Goal: Information Seeking & Learning: Learn about a topic

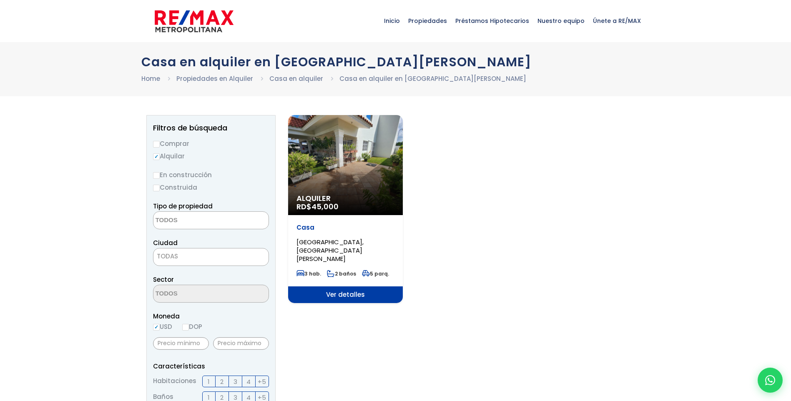
select select
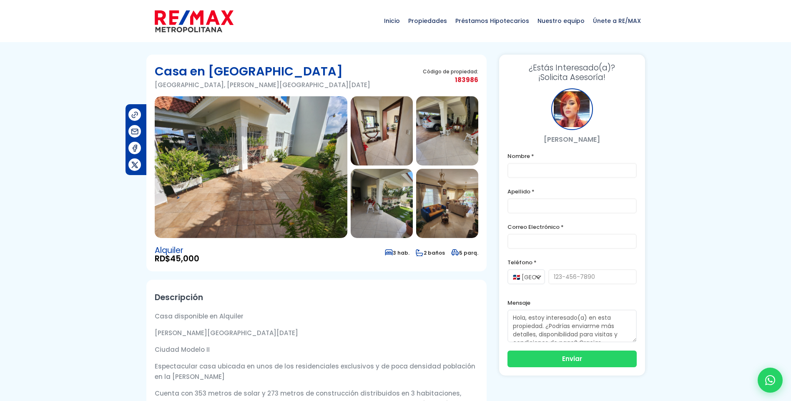
click at [319, 195] on img at bounding box center [251, 167] width 193 height 142
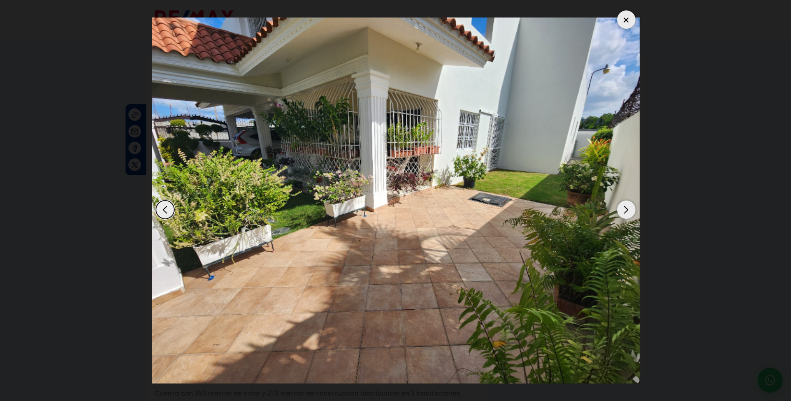
click at [630, 205] on div "Next slide" at bounding box center [626, 210] width 18 height 18
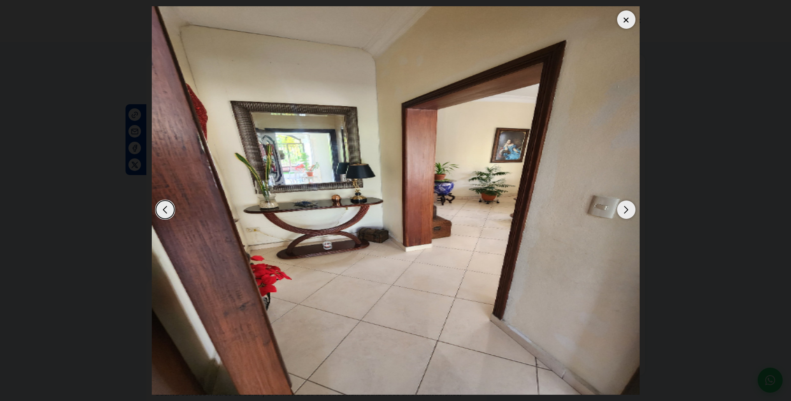
click at [630, 205] on div "Next slide" at bounding box center [626, 210] width 18 height 18
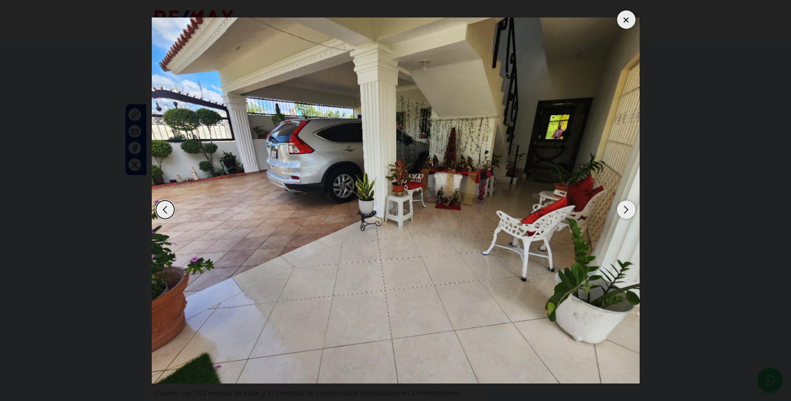
click at [630, 205] on div "Next slide" at bounding box center [626, 210] width 18 height 18
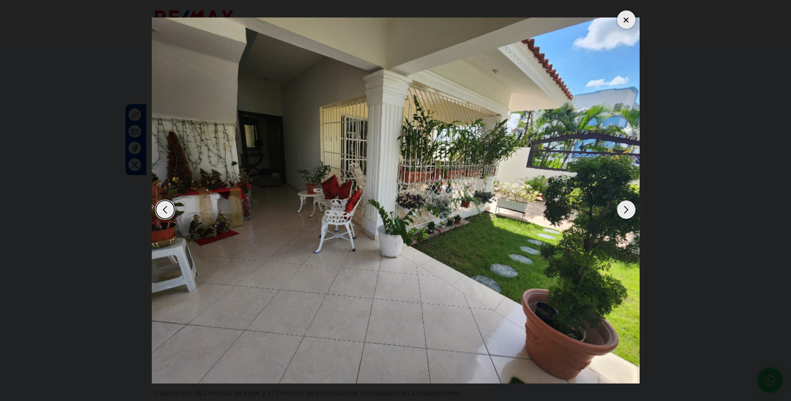
click at [630, 205] on div "Next slide" at bounding box center [626, 210] width 18 height 18
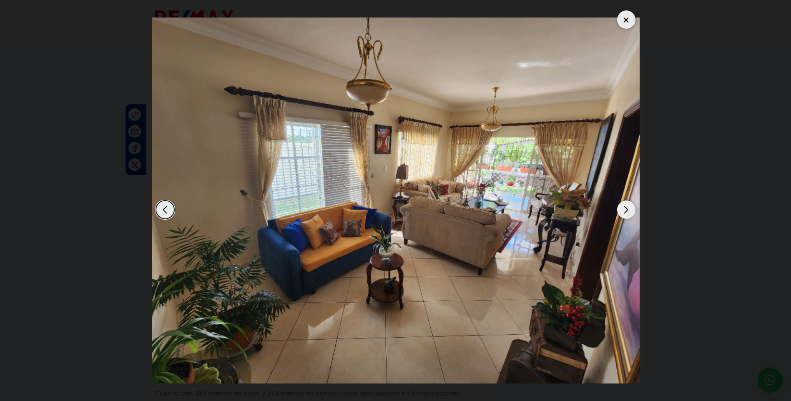
click at [630, 205] on div "Next slide" at bounding box center [626, 210] width 18 height 18
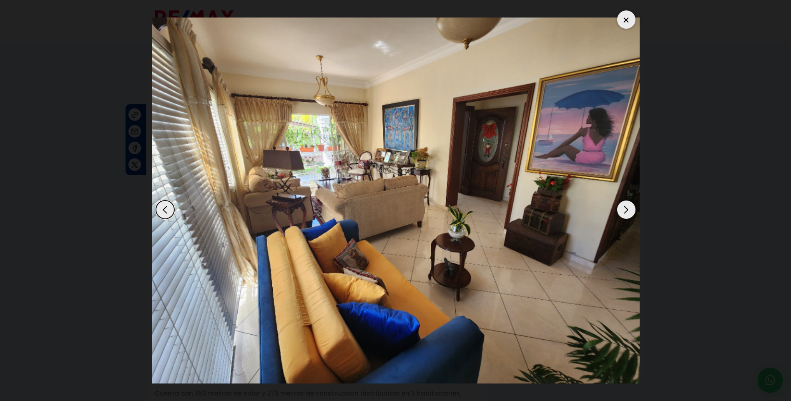
click at [630, 205] on div "Next slide" at bounding box center [626, 210] width 18 height 18
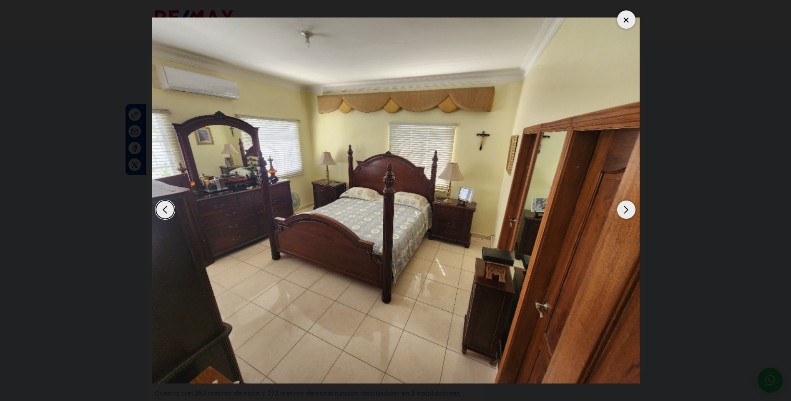
click at [630, 205] on div "Next slide" at bounding box center [626, 210] width 18 height 18
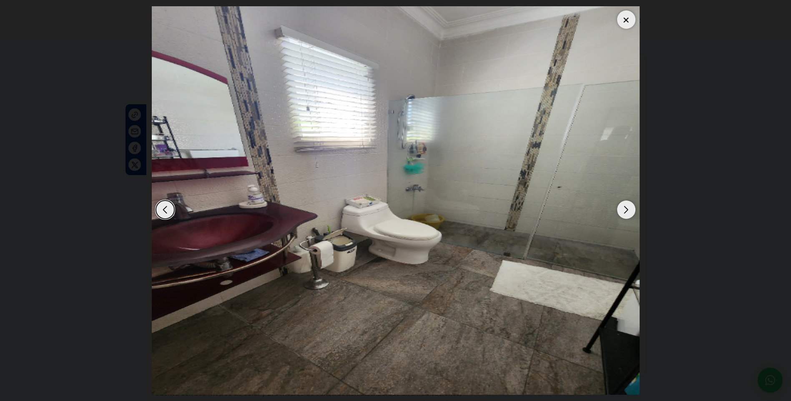
click at [630, 205] on div "Next slide" at bounding box center [626, 210] width 18 height 18
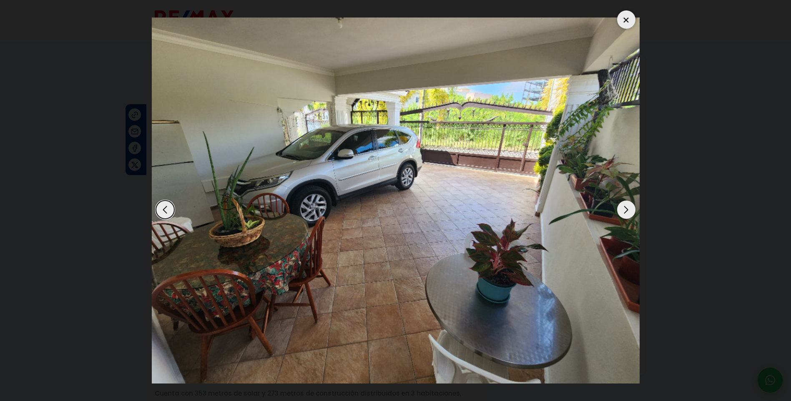
click at [630, 205] on div "Next slide" at bounding box center [626, 210] width 18 height 18
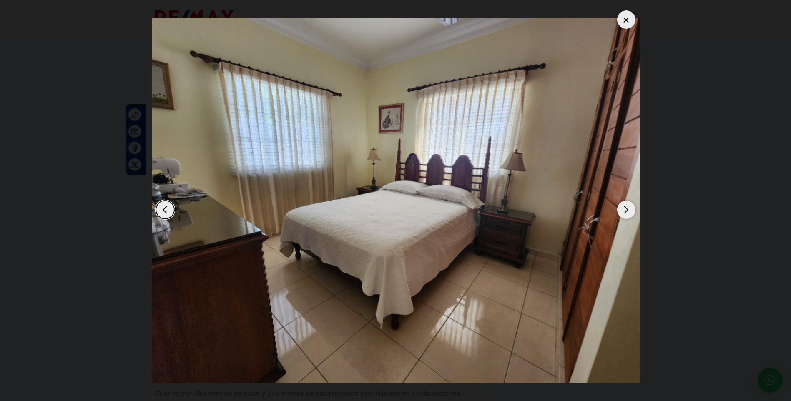
click at [630, 205] on div "Next slide" at bounding box center [626, 210] width 18 height 18
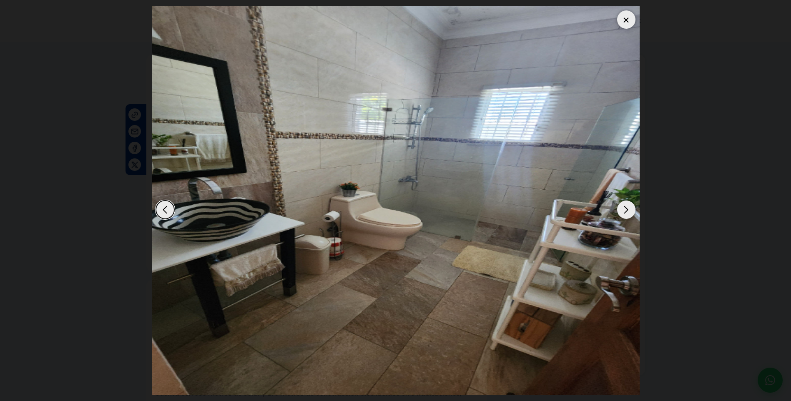
click at [630, 205] on div "Next slide" at bounding box center [626, 210] width 18 height 18
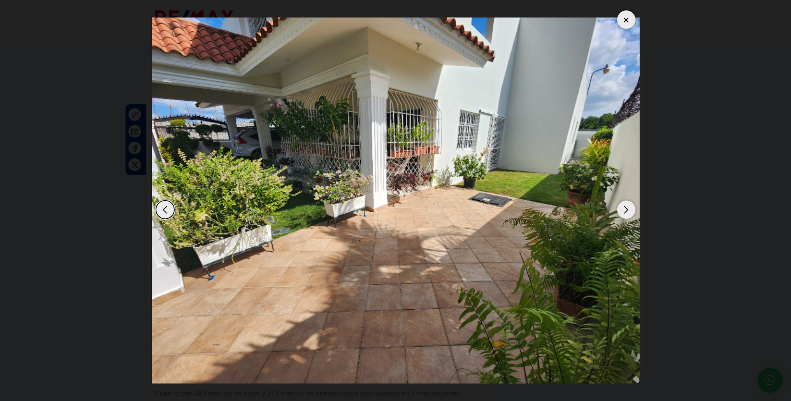
click at [646, 169] on dialog at bounding box center [396, 200] width 501 height 401
click at [646, 162] on dialog at bounding box center [396, 200] width 501 height 401
click at [623, 18] on div at bounding box center [626, 19] width 18 height 18
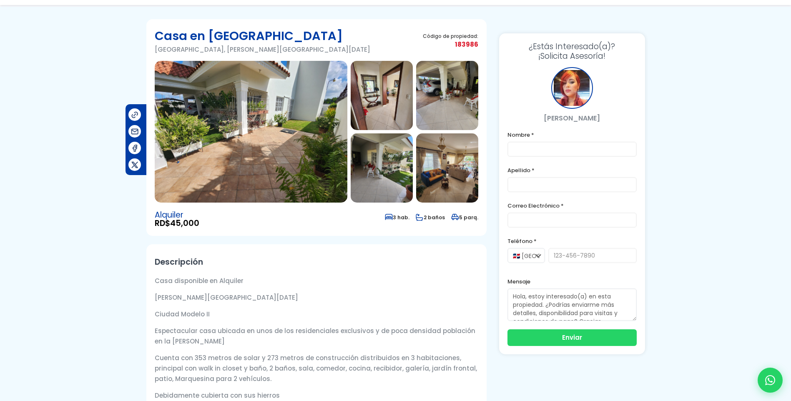
scroll to position [167, 0]
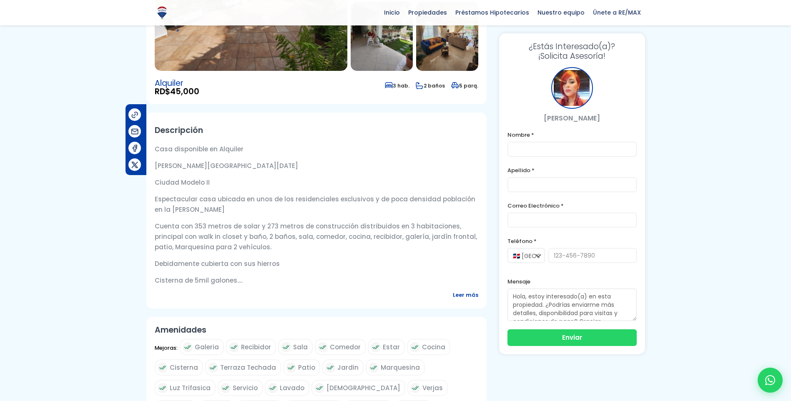
click at [723, 209] on div at bounding box center [395, 226] width 791 height 678
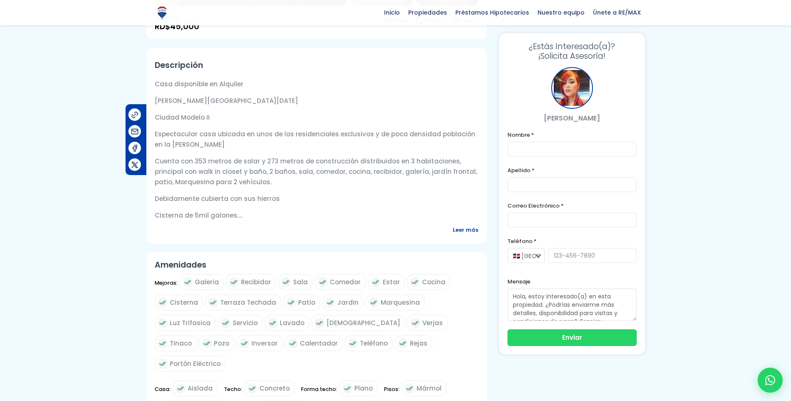
scroll to position [149, 0]
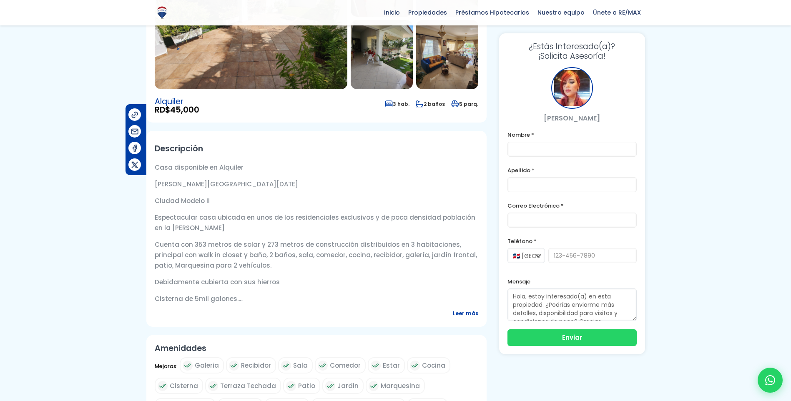
click at [470, 311] on span "Leer más" at bounding box center [465, 313] width 25 height 10
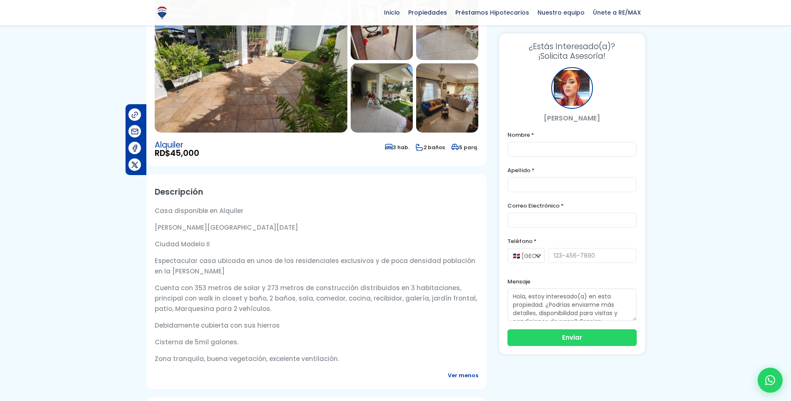
scroll to position [0, 0]
